Goal: Task Accomplishment & Management: Complete application form

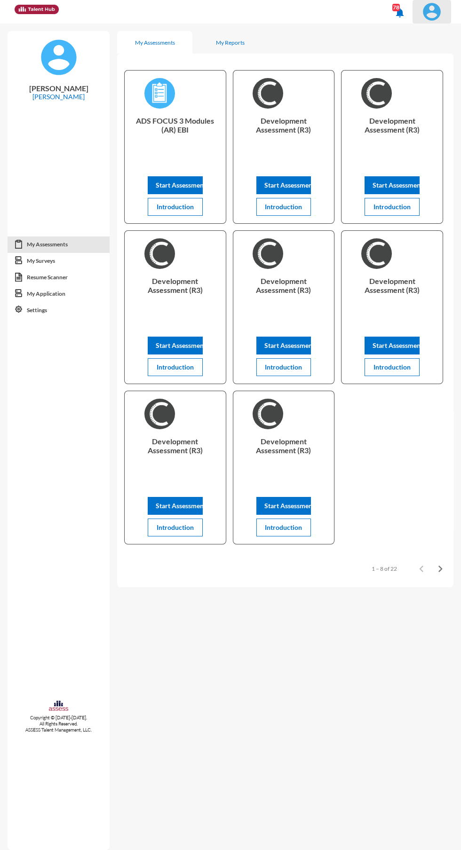
click at [440, 18] on span at bounding box center [431, 11] width 23 height 19
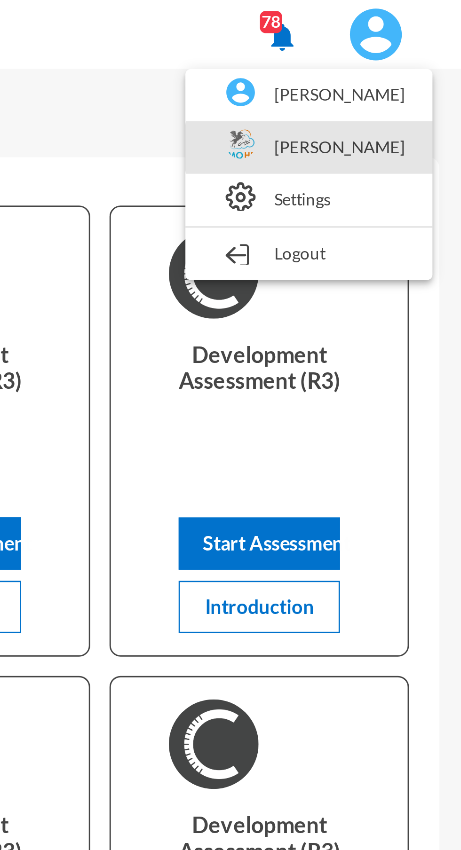
click at [436, 50] on link "[PERSON_NAME]" at bounding box center [408, 50] width 75 height 18
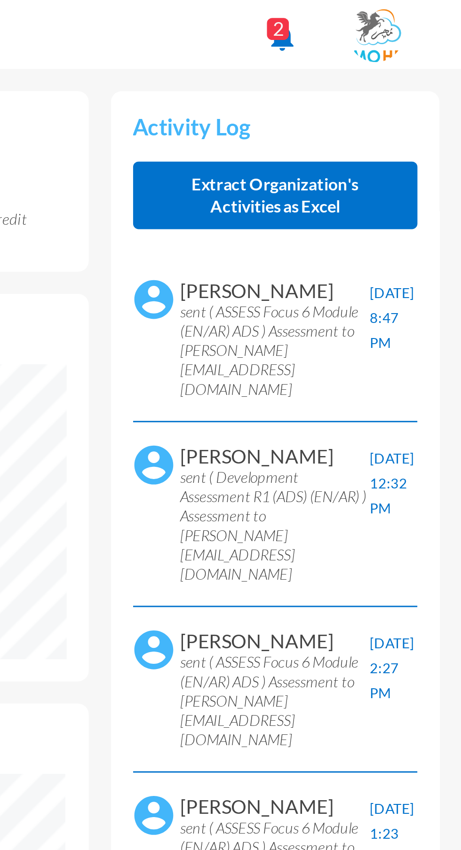
scroll to position [43, 86]
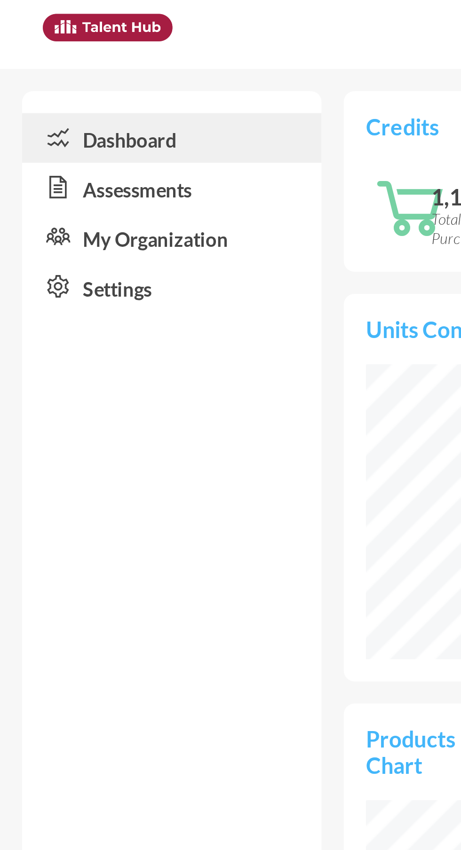
click at [70, 63] on link "Assessments" at bounding box center [59, 63] width 102 height 17
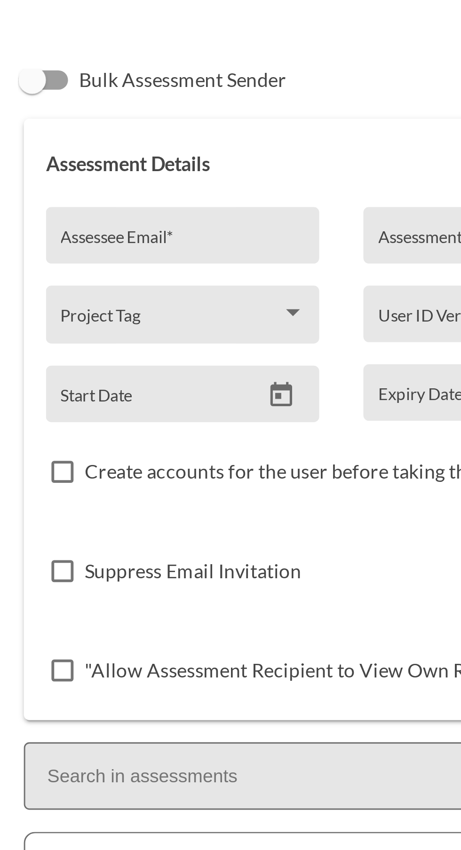
scroll to position [37, 0]
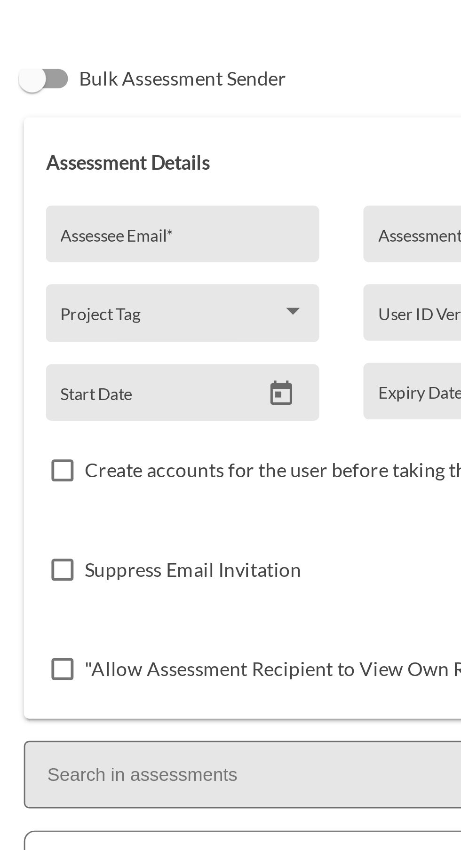
click at [180, 83] on input "Assessee Email *" at bounding box center [180, 83] width 83 height 8
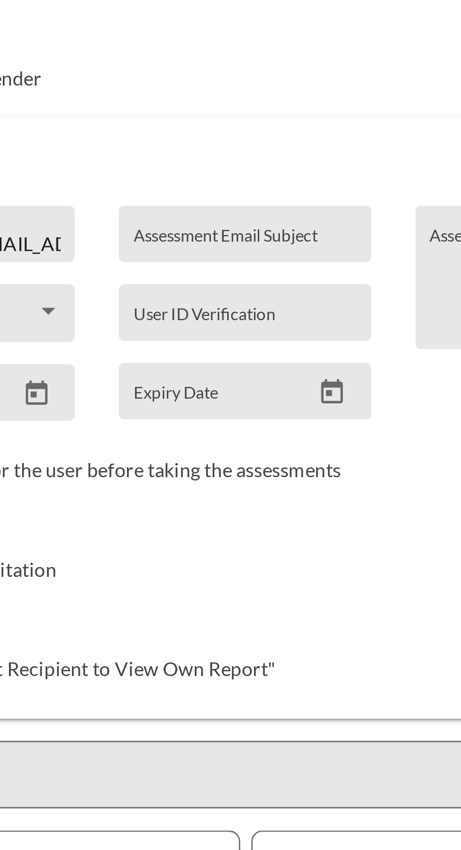
type input "[PERSON_NAME][EMAIL_ADDRESS][DOMAIN_NAME]"
click at [277, 80] on input "Assessment Email Subject" at bounding box center [285, 83] width 76 height 8
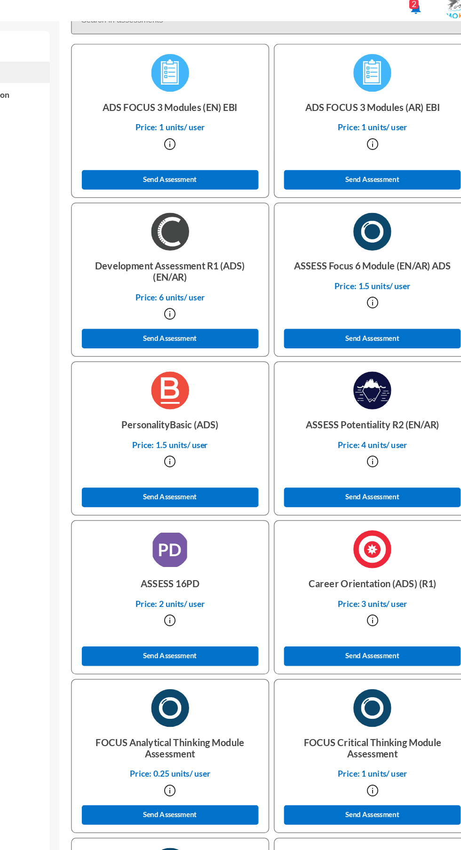
scroll to position [282, 0]
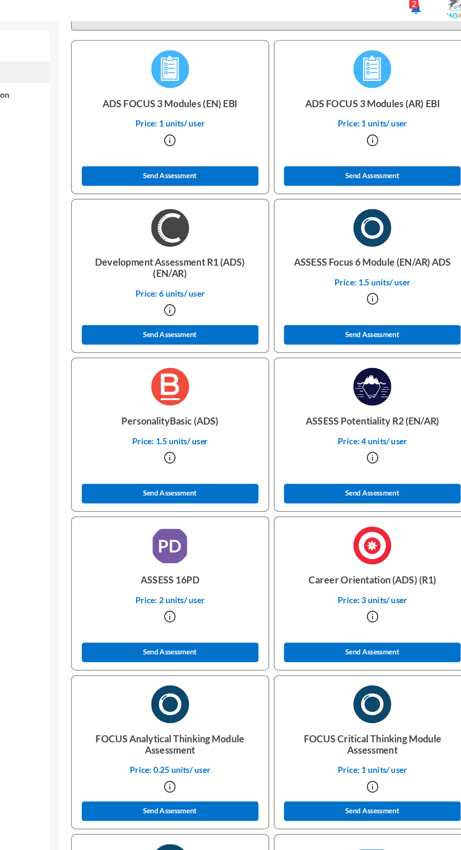
type input "Shaimaa Personality"
click at [258, 273] on button "Send Assessment" at bounding box center [205, 273] width 140 height 16
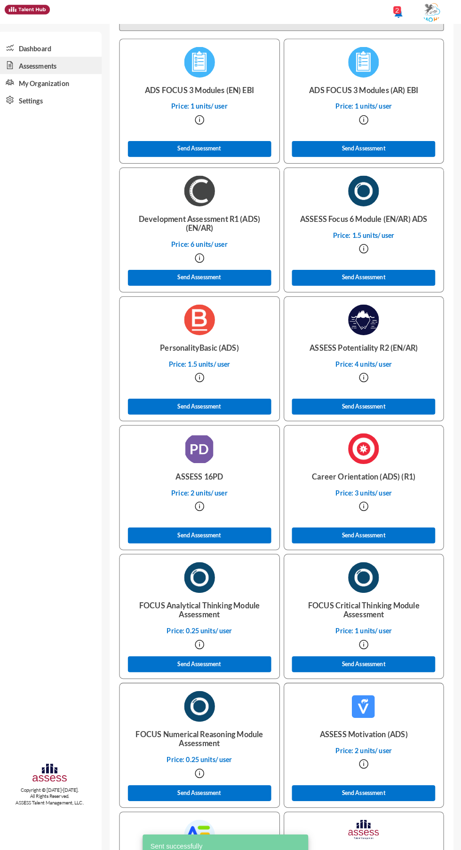
scroll to position [0, 0]
